Goal: Transaction & Acquisition: Purchase product/service

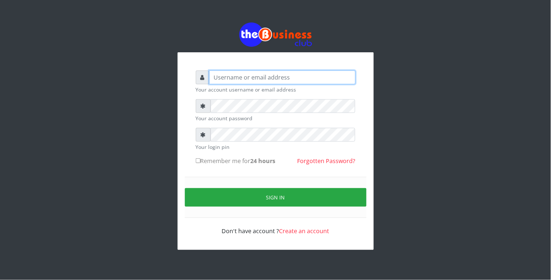
type input "Revgaly"
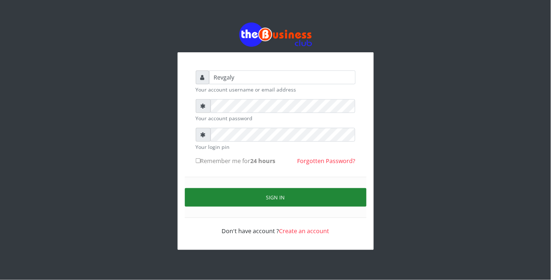
click at [216, 201] on button "Sign in" at bounding box center [276, 197] width 182 height 19
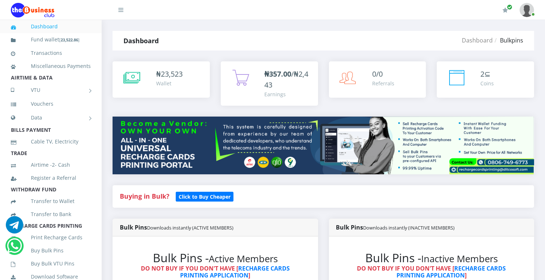
scroll to position [245, 0]
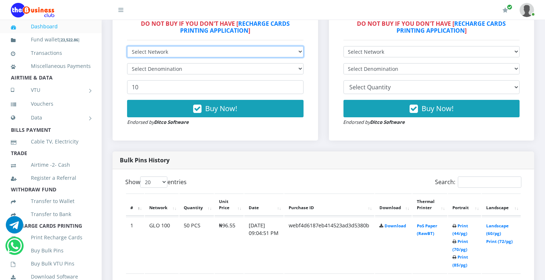
click at [298, 49] on select "Select Network MTN Globacom 9Mobile Airtel" at bounding box center [215, 51] width 177 height 11
select select "MTN"
click at [127, 46] on select "Select Network MTN Globacom 9Mobile Airtel" at bounding box center [215, 51] width 177 height 11
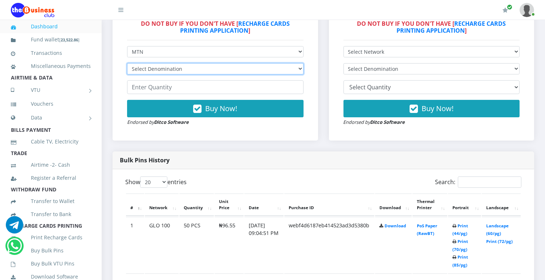
click at [294, 65] on select "Select Denomination MTN NGN100 - ₦96.99 MTN NGN200 - ₦193.98 MTN NGN400 - ₦387.…" at bounding box center [215, 68] width 177 height 11
select select "193.98-200"
click at [127, 63] on select "Select Denomination MTN NGN100 - ₦96.99 MTN NGN200 - ₦193.98 MTN NGN400 - ₦387.…" at bounding box center [215, 68] width 177 height 11
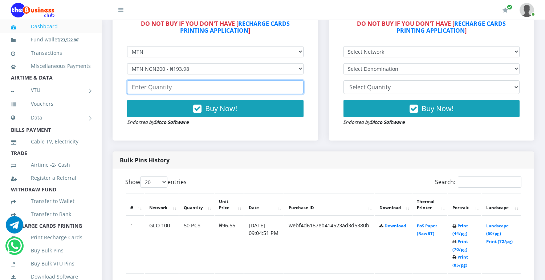
click at [259, 88] on input "number" at bounding box center [215, 87] width 177 height 14
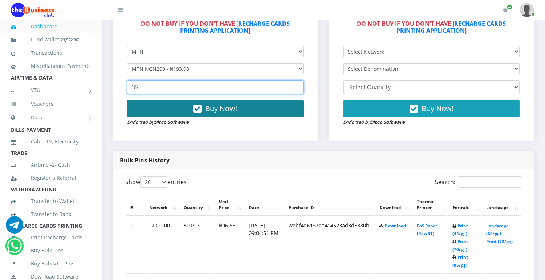
type input "35"
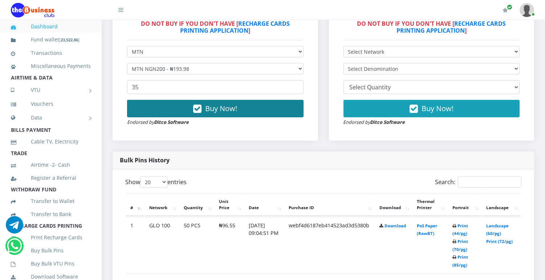
click at [262, 113] on button "Buy Now!" at bounding box center [215, 108] width 177 height 17
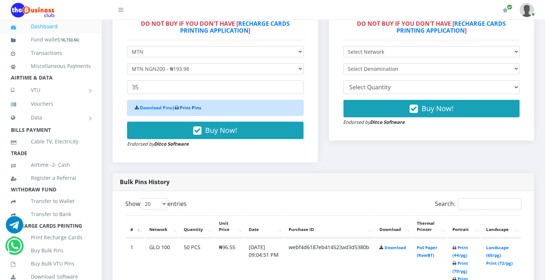
click at [196, 110] on link "Print Pins" at bounding box center [190, 108] width 21 height 6
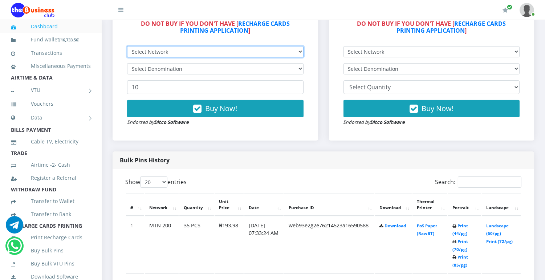
click at [297, 51] on select "Select Network MTN Globacom 9Mobile Airtel" at bounding box center [215, 51] width 177 height 11
select select "Airtel"
click at [127, 46] on select "Select Network MTN Globacom 9Mobile Airtel" at bounding box center [215, 51] width 177 height 11
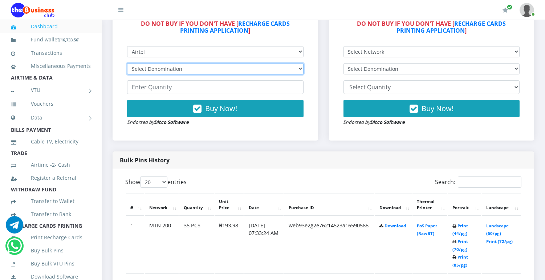
click at [277, 66] on select "Select Denomination Airtel NGN100 - ₦96.38 Airtel NGN200 - ₦192.76 Airtel NGN50…" at bounding box center [215, 68] width 177 height 11
select select "192.76-200"
click at [127, 63] on select "Select Denomination Airtel NGN100 - ₦96.38 Airtel NGN200 - ₦192.76 Airtel NGN50…" at bounding box center [215, 68] width 177 height 11
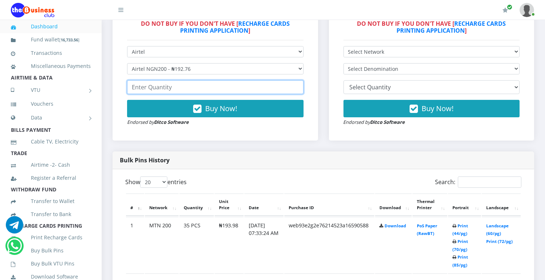
click at [280, 89] on input "number" at bounding box center [215, 87] width 177 height 14
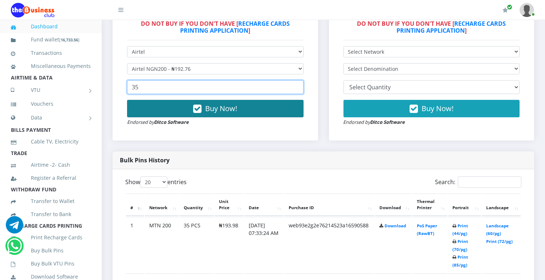
type input "35"
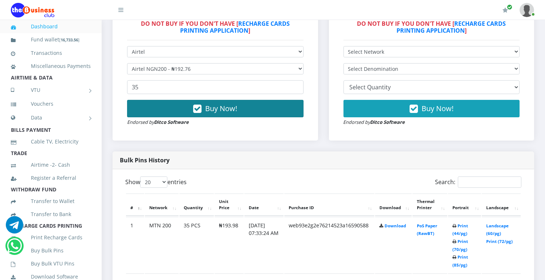
click at [272, 107] on button "Buy Now!" at bounding box center [215, 108] width 177 height 17
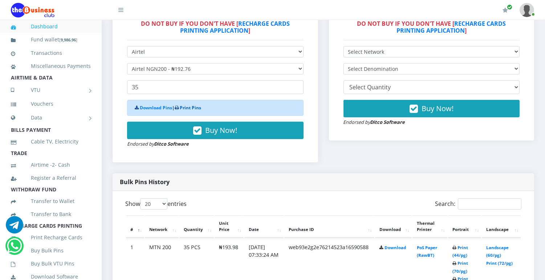
click at [196, 108] on link "Print Pins" at bounding box center [190, 108] width 21 height 6
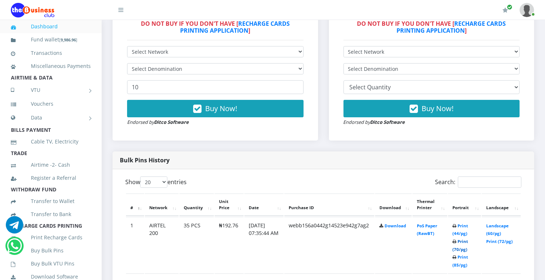
click at [459, 250] on link "Print (70/pg)" at bounding box center [461, 245] width 16 height 13
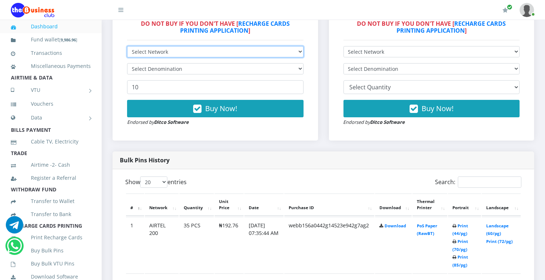
click at [300, 50] on select "Select Network MTN Globacom 9Mobile Airtel" at bounding box center [215, 51] width 177 height 11
select select "MTN"
click at [127, 46] on select "Select Network MTN Globacom 9Mobile Airtel" at bounding box center [215, 51] width 177 height 11
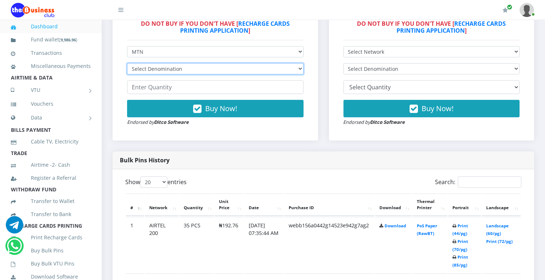
click at [296, 66] on select "Select Denomination MTN NGN100 - ₦96.99 MTN NGN200 - ₦193.98 MTN NGN400 - ₦387.…" at bounding box center [215, 68] width 177 height 11
select select "96.99-100"
click at [127, 63] on select "Select Denomination MTN NGN100 - ₦96.99 MTN NGN200 - ₦193.98 MTN NGN400 - ₦387.…" at bounding box center [215, 68] width 177 height 11
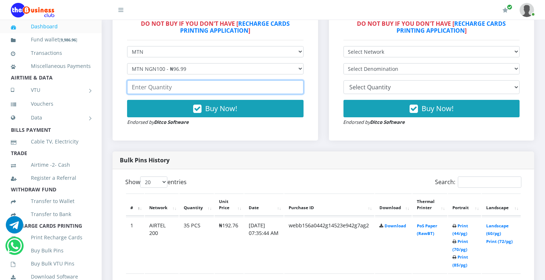
click at [279, 86] on input "number" at bounding box center [215, 87] width 177 height 14
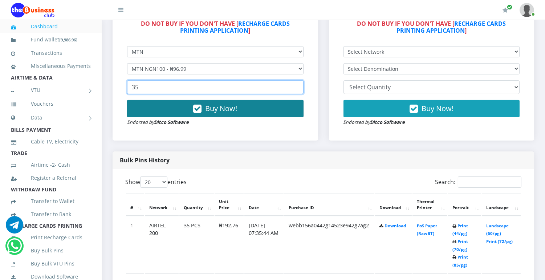
type input "35"
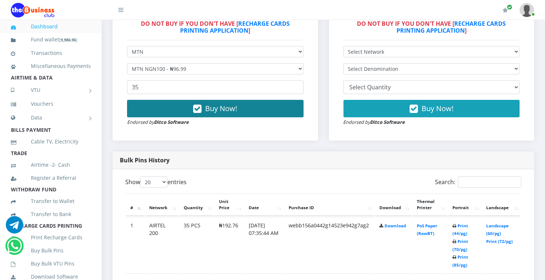
click at [237, 107] on span "Buy Now!" at bounding box center [221, 109] width 32 height 10
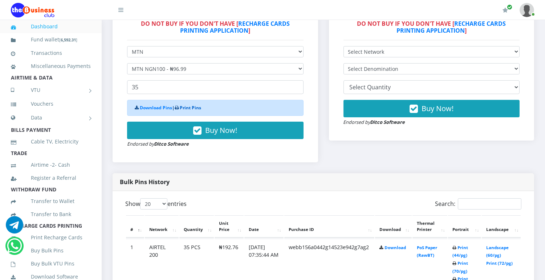
click at [197, 106] on link "Print Pins" at bounding box center [190, 108] width 21 height 6
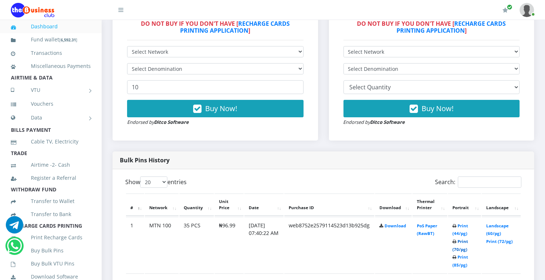
click at [463, 248] on link "Print (70/pg)" at bounding box center [461, 245] width 16 height 13
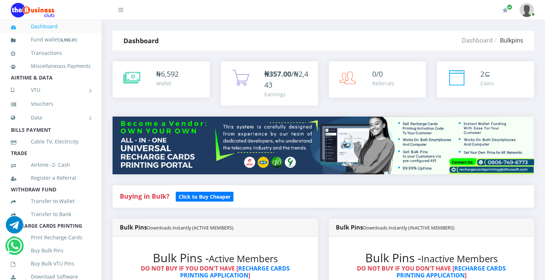
scroll to position [245, 0]
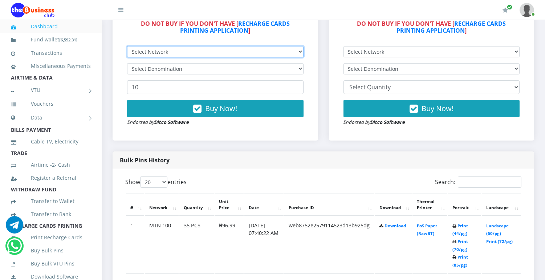
click at [302, 50] on select "Select Network MTN Globacom 9Mobile Airtel" at bounding box center [215, 51] width 177 height 11
select select "Airtel"
click at [127, 46] on select "Select Network MTN Globacom 9Mobile Airtel" at bounding box center [215, 51] width 177 height 11
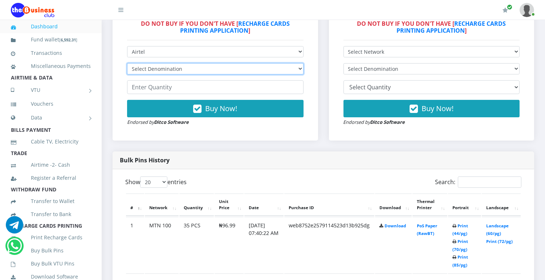
click at [300, 69] on select "Select Denomination Airtel NGN100 - ₦96.38 Airtel NGN200 - ₦192.76 Airtel NGN50…" at bounding box center [215, 68] width 177 height 11
select select "96.38-100"
click at [127, 63] on select "Select Denomination Airtel NGN100 - ₦96.38 Airtel NGN200 - ₦192.76 Airtel NGN50…" at bounding box center [215, 68] width 177 height 11
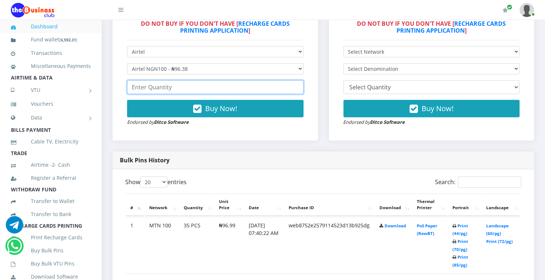
click at [275, 85] on input "number" at bounding box center [215, 87] width 177 height 14
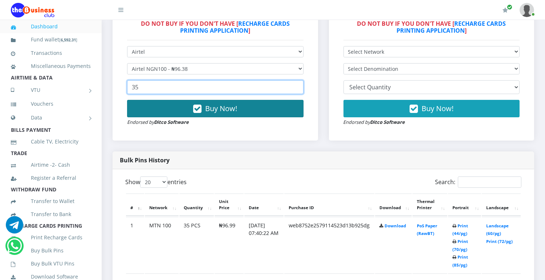
type input "35"
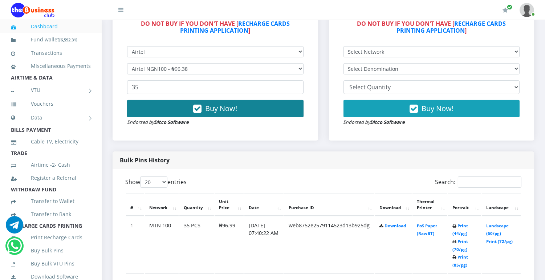
click at [270, 105] on button "Buy Now!" at bounding box center [215, 108] width 177 height 17
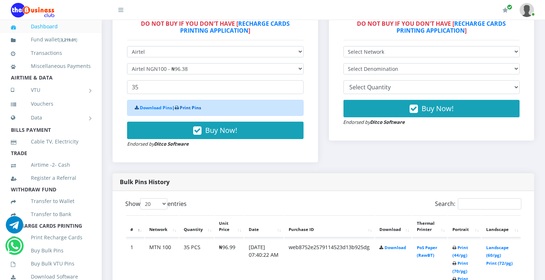
click at [199, 105] on link "Print Pins" at bounding box center [190, 108] width 21 height 6
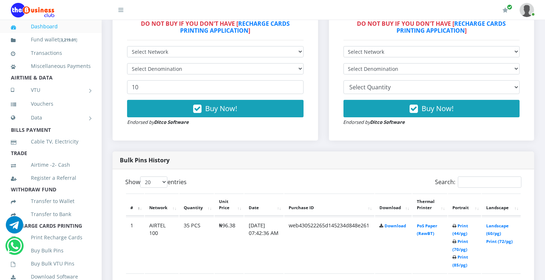
scroll to position [245, 0]
click at [223, 124] on div "Buy Now! Endorsed by Ditco Software" at bounding box center [215, 113] width 177 height 26
click at [460, 249] on link "Print (70/pg)" at bounding box center [461, 245] width 16 height 13
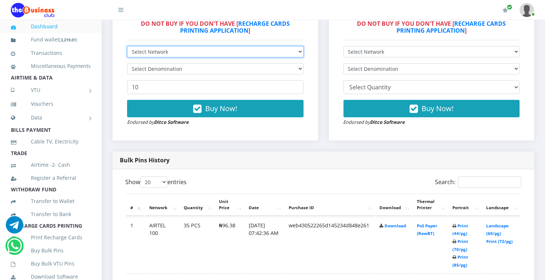
click at [293, 50] on select "Select Network MTN Globacom 9Mobile Airtel" at bounding box center [215, 51] width 177 height 11
select select "Glo"
click at [127, 46] on select "Select Network MTN Globacom 9Mobile Airtel" at bounding box center [215, 51] width 177 height 11
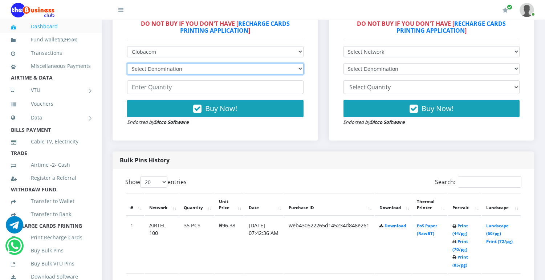
click at [295, 66] on select "Select Denomination Glo NGN100 - ₦96.55 Glo NGN200 - ₦193.10 Glo NGN500 - ₦482.…" at bounding box center [215, 68] width 177 height 11
select select "193.1-200"
click at [127, 63] on select "Select Denomination Glo NGN100 - ₦96.55 Glo NGN200 - ₦193.10 Glo NGN500 - ₦482.…" at bounding box center [215, 68] width 177 height 11
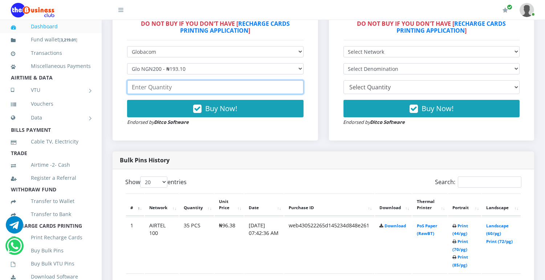
click at [268, 86] on input "number" at bounding box center [215, 87] width 177 height 14
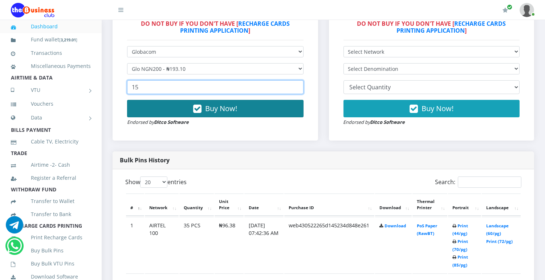
type input "15"
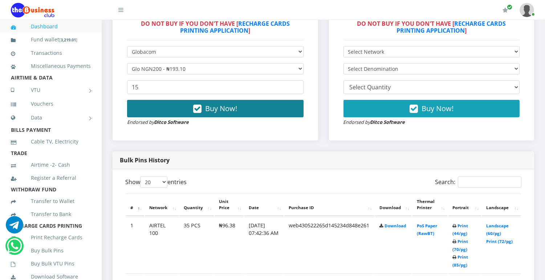
click at [253, 109] on button "Buy Now!" at bounding box center [215, 108] width 177 height 17
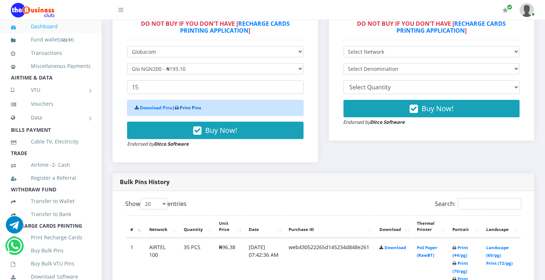
click at [189, 107] on link "Print Pins" at bounding box center [190, 108] width 21 height 6
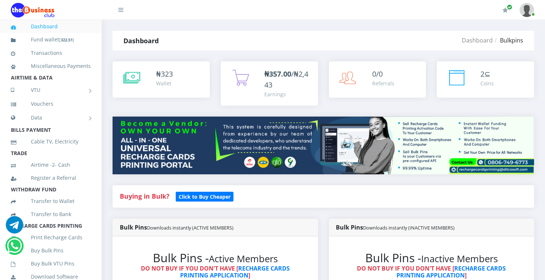
scroll to position [245, 0]
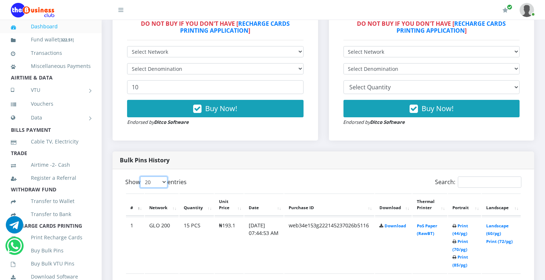
click at [158, 182] on select "20 50 100 All" at bounding box center [153, 182] width 27 height 11
select select "-1"
click at [142, 177] on select "20 50 100 All" at bounding box center [153, 182] width 27 height 11
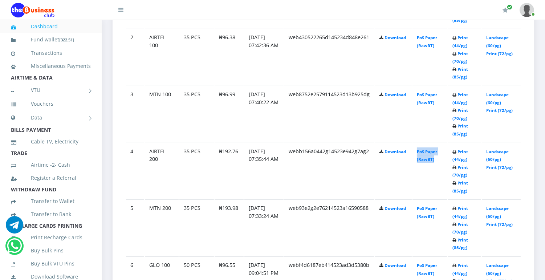
drag, startPoint x: 412, startPoint y: 144, endPoint x: 448, endPoint y: 168, distance: 43.9
click at [448, 168] on id "4 AIRTEL 200 35 PCS ₦192.76 01.Sep.2025 07:35:44 AM webb156a0442g14523e942g7ag2…" at bounding box center [323, 171] width 395 height 56
drag, startPoint x: 448, startPoint y: 168, endPoint x: 460, endPoint y: 174, distance: 12.8
click at [460, 174] on link "Print (70/pg)" at bounding box center [461, 171] width 16 height 13
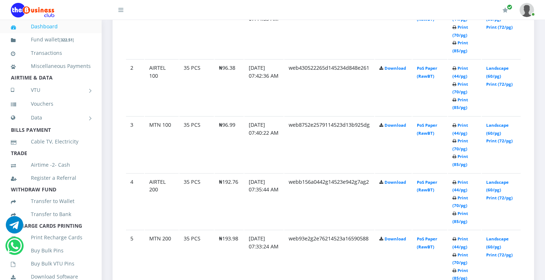
scroll to position [490, 0]
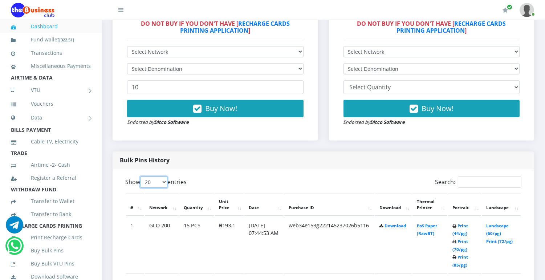
click at [150, 181] on select "20 50 100 All" at bounding box center [153, 182] width 27 height 11
select select "20"
click at [142, 177] on select "20 50 100 All" at bounding box center [153, 182] width 27 height 11
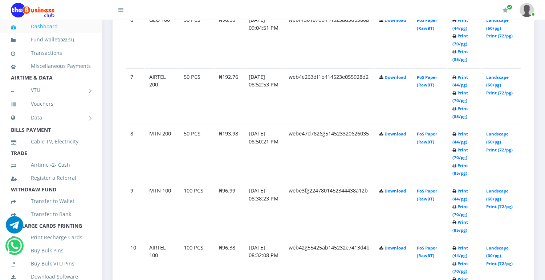
click at [543, 190] on div "₦ 323 Wallet 0/0" at bounding box center [324, 113] width 444 height 1596
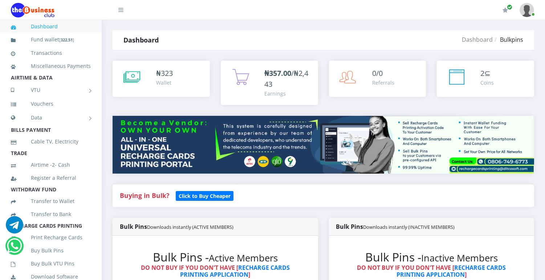
scroll to position [0, 0]
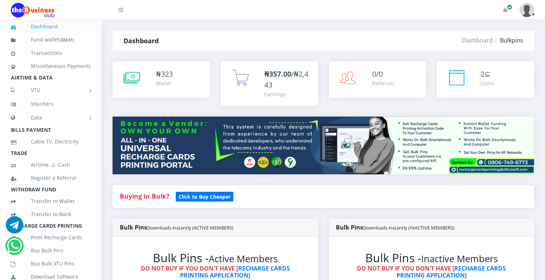
click at [545, 9] on header "My Profile Settings Logout" at bounding box center [272, 10] width 545 height 20
click at [26, 83] on li "AIRTIME & DATA" at bounding box center [51, 78] width 102 height 10
click at [303, 83] on div "₦357.00 /₦2,443" at bounding box center [288, 80] width 47 height 22
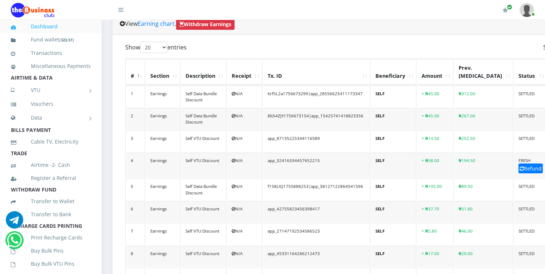
scroll to position [179, 0]
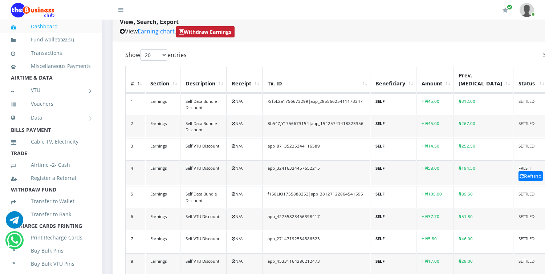
click at [215, 28] on strong "Withdraw Earnings" at bounding box center [205, 31] width 52 height 7
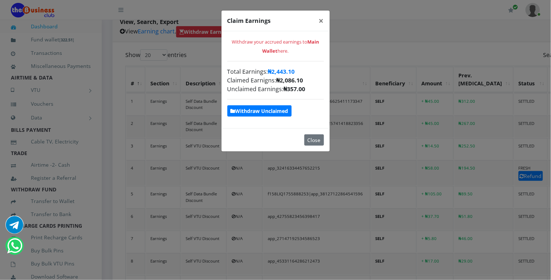
click at [248, 111] on strong "Withdraw Unclaimed" at bounding box center [260, 111] width 58 height 7
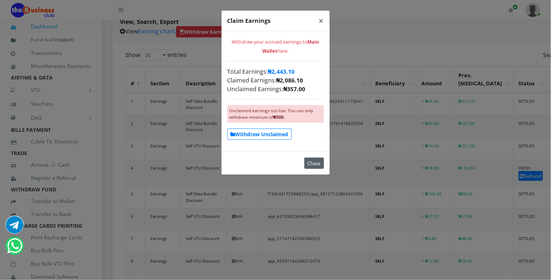
click at [308, 158] on button "Close" at bounding box center [314, 163] width 20 height 11
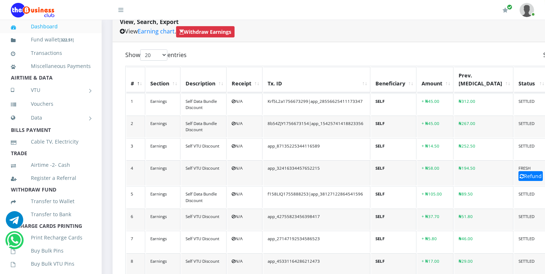
scroll to position [0, 0]
